Goal: Task Accomplishment & Management: Use online tool/utility

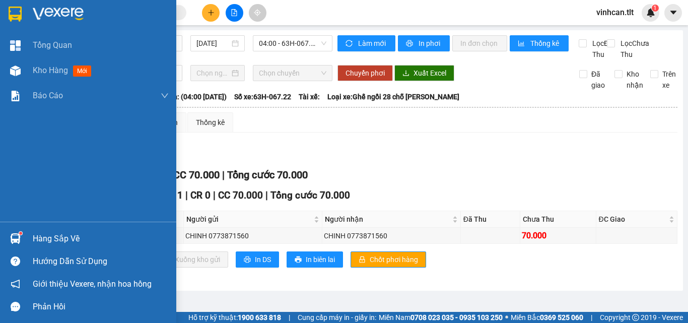
click at [31, 72] on div "Kho hàng mới" at bounding box center [88, 70] width 176 height 25
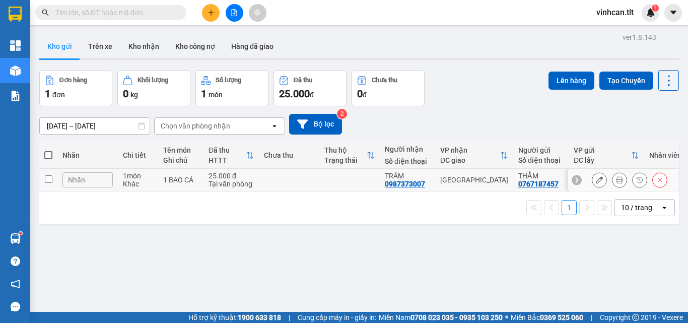
click at [280, 184] on td at bounding box center [289, 180] width 60 height 23
checkbox input "true"
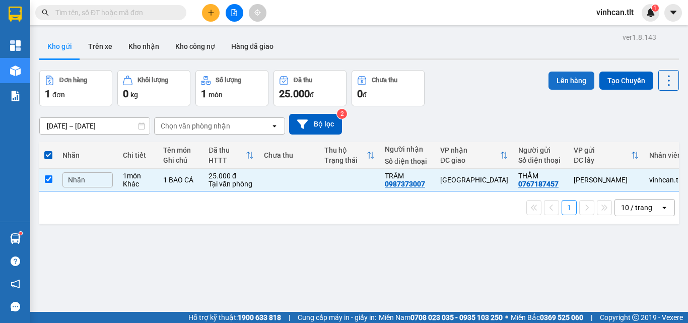
click at [556, 77] on button "Lên hàng" at bounding box center [571, 81] width 46 height 18
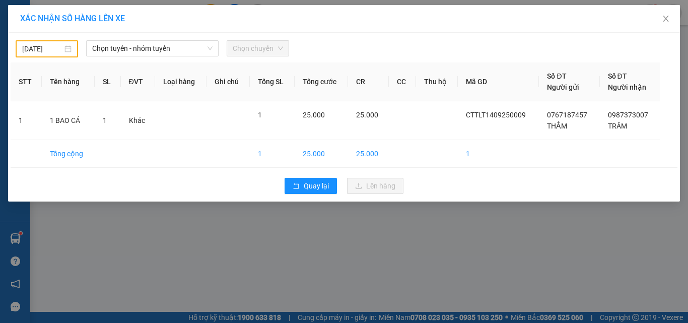
click at [31, 47] on input "[DATE]" at bounding box center [42, 48] width 40 height 11
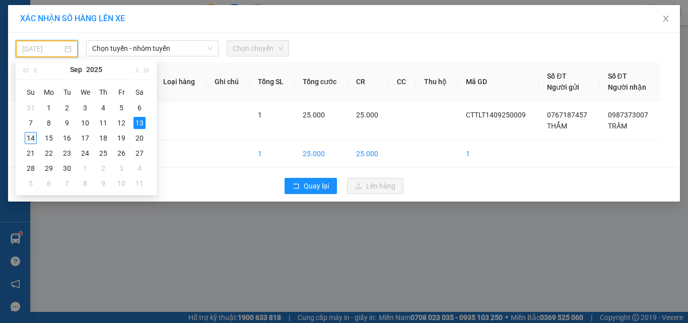
click at [30, 138] on div "14" at bounding box center [31, 138] width 12 height 12
type input "[DATE]"
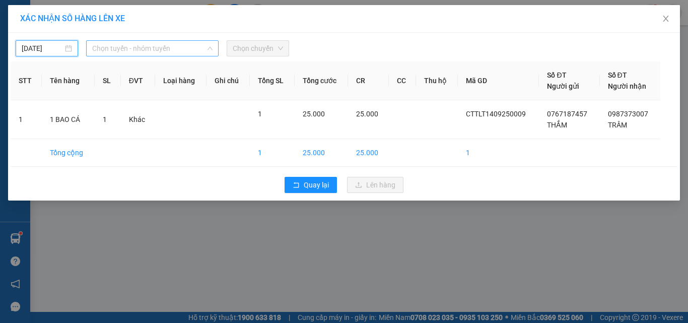
click at [155, 49] on span "Chọn tuyến - nhóm tuyến" at bounding box center [152, 48] width 120 height 15
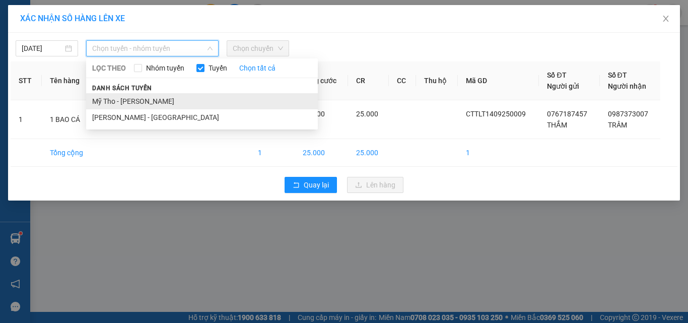
click at [129, 101] on li "Mỹ Tho - [PERSON_NAME]" at bounding box center [202, 101] width 232 height 16
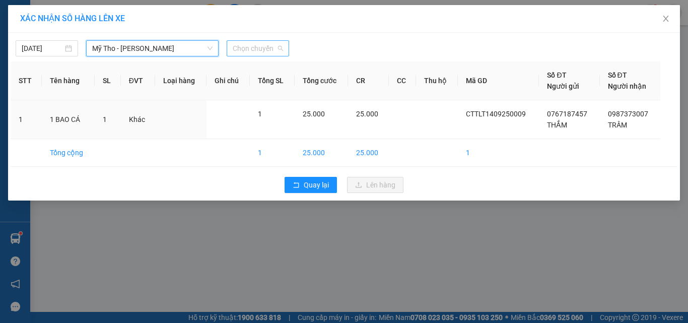
click at [269, 46] on span "Chọn chuyến" at bounding box center [258, 48] width 50 height 15
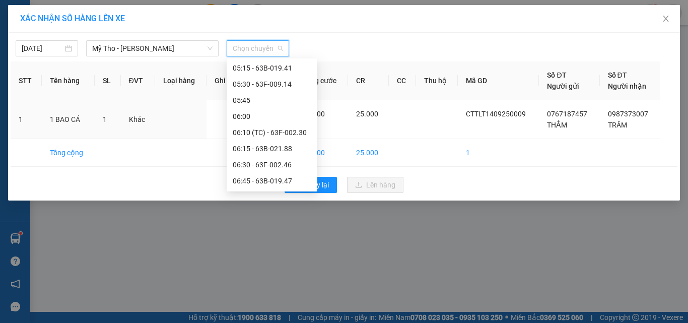
scroll to position [201, 0]
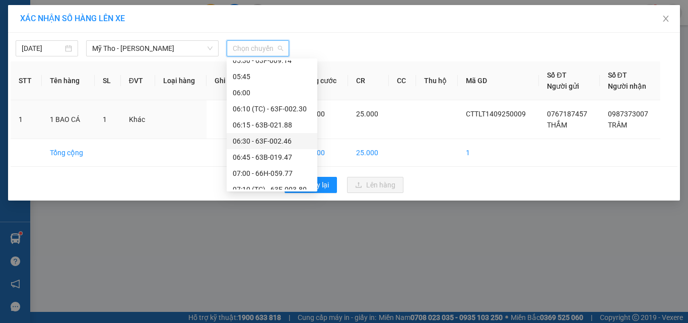
click at [265, 139] on div "06:30 - 63F-002.46" at bounding box center [272, 140] width 79 height 11
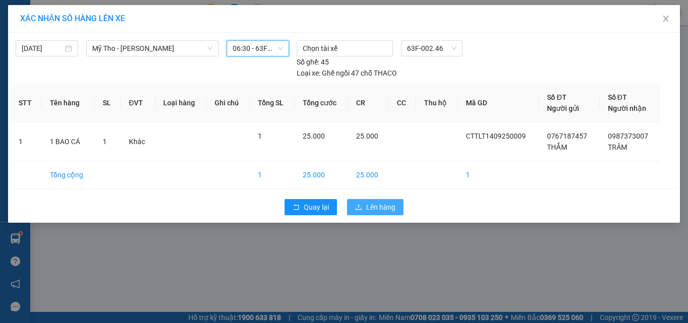
click at [361, 204] on icon "upload" at bounding box center [358, 206] width 7 height 7
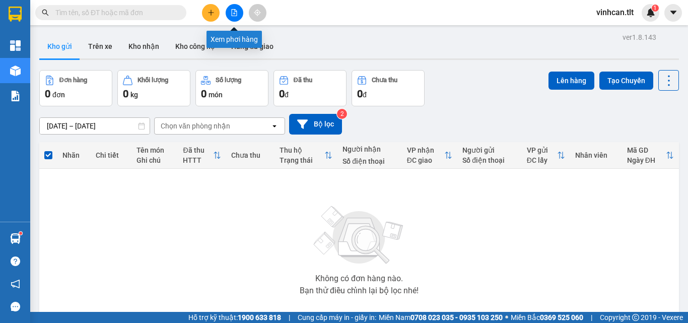
click at [232, 17] on button at bounding box center [235, 13] width 18 height 18
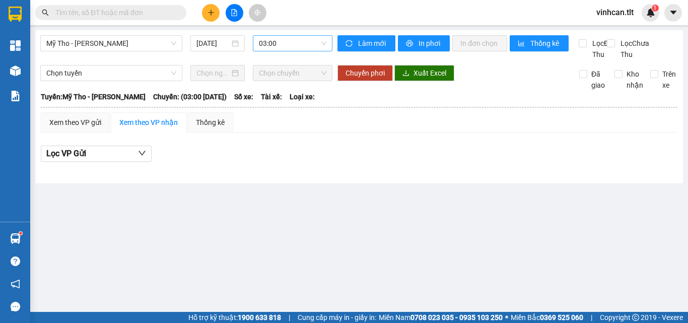
click at [297, 43] on span "03:00" at bounding box center [292, 43] width 67 height 15
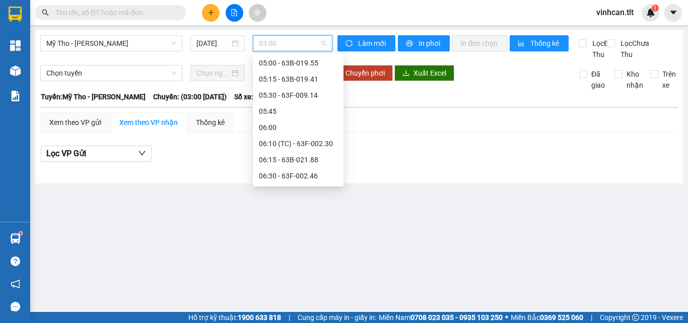
scroll to position [201, 0]
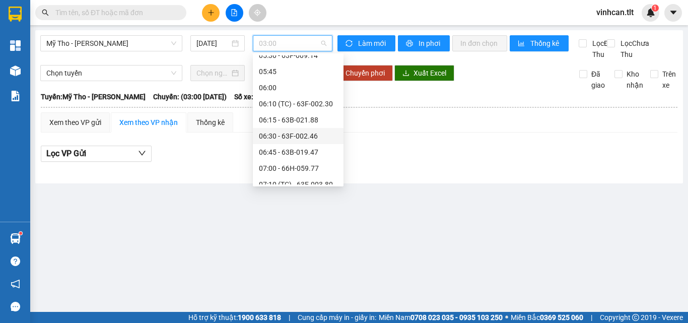
click at [295, 136] on div "06:30 - 63F-002.46" at bounding box center [298, 135] width 79 height 11
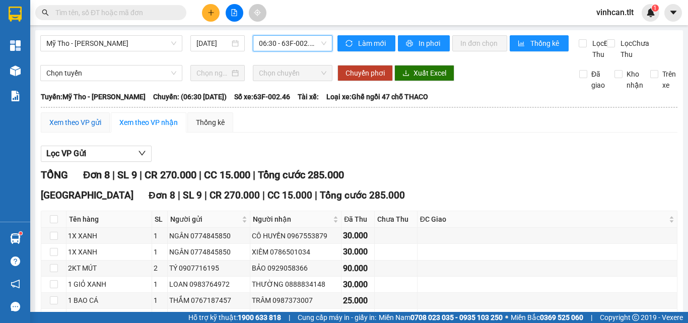
click at [93, 128] on div "Xem theo VP gửi" at bounding box center [75, 122] width 52 height 11
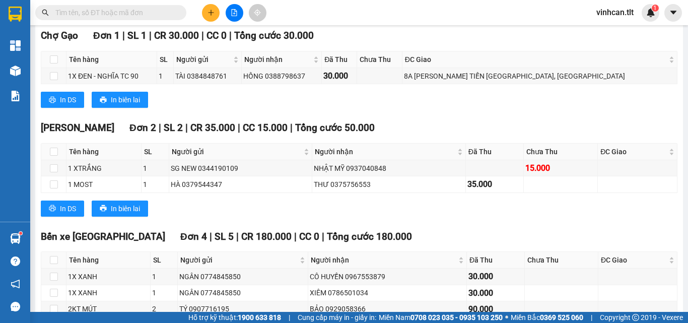
scroll to position [101, 0]
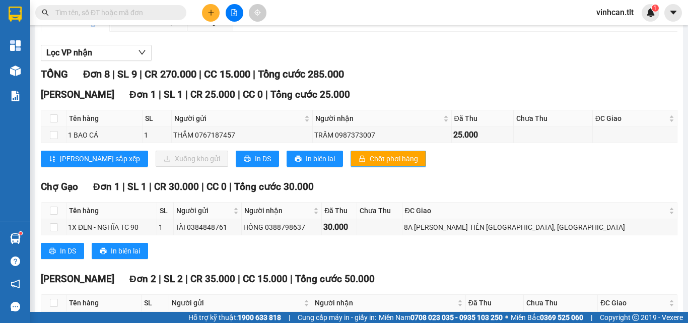
click at [370, 164] on span "Chốt phơi hàng" at bounding box center [394, 158] width 48 height 11
click at [442, 174] on div "Cao Tốc Đơn 1 | SL 1 | CR 25.000 | CC 0 | Tổng cước 25.000 Tên hàng SL Người gử…" at bounding box center [359, 130] width 637 height 87
